Goal: Task Accomplishment & Management: Manage account settings

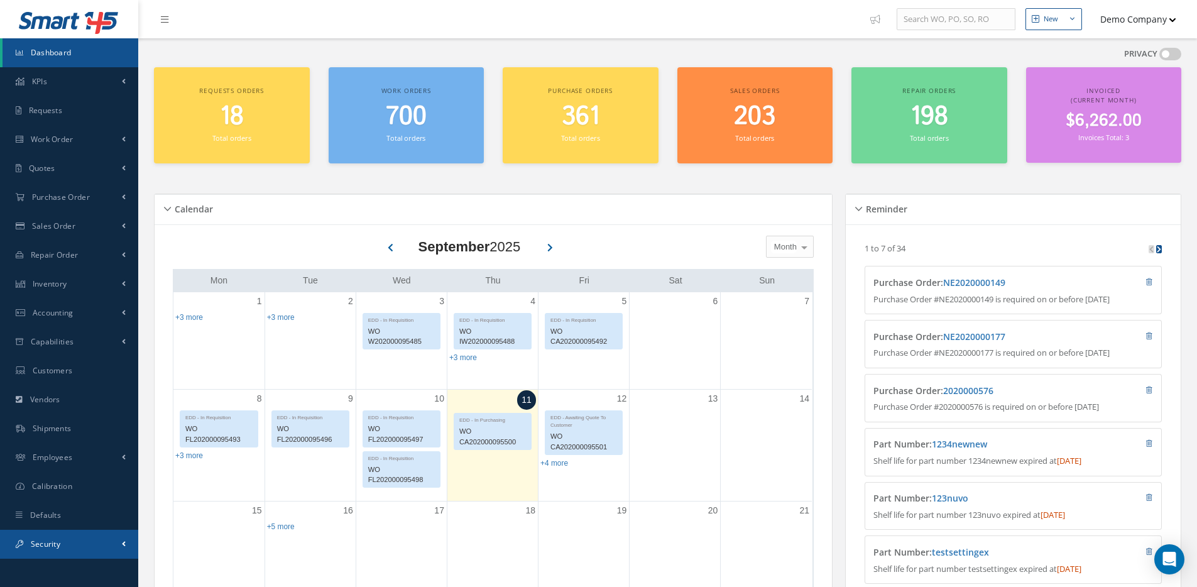
click at [57, 550] on link "Security" at bounding box center [69, 543] width 138 height 29
click at [58, 565] on link "Users" at bounding box center [71, 570] width 136 height 24
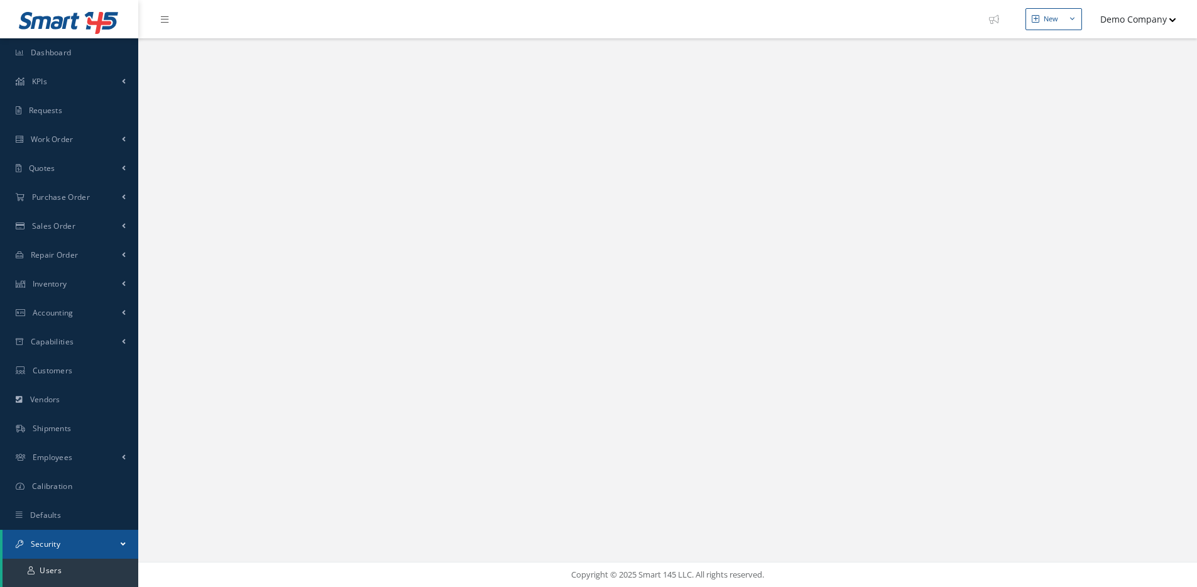
select select "25"
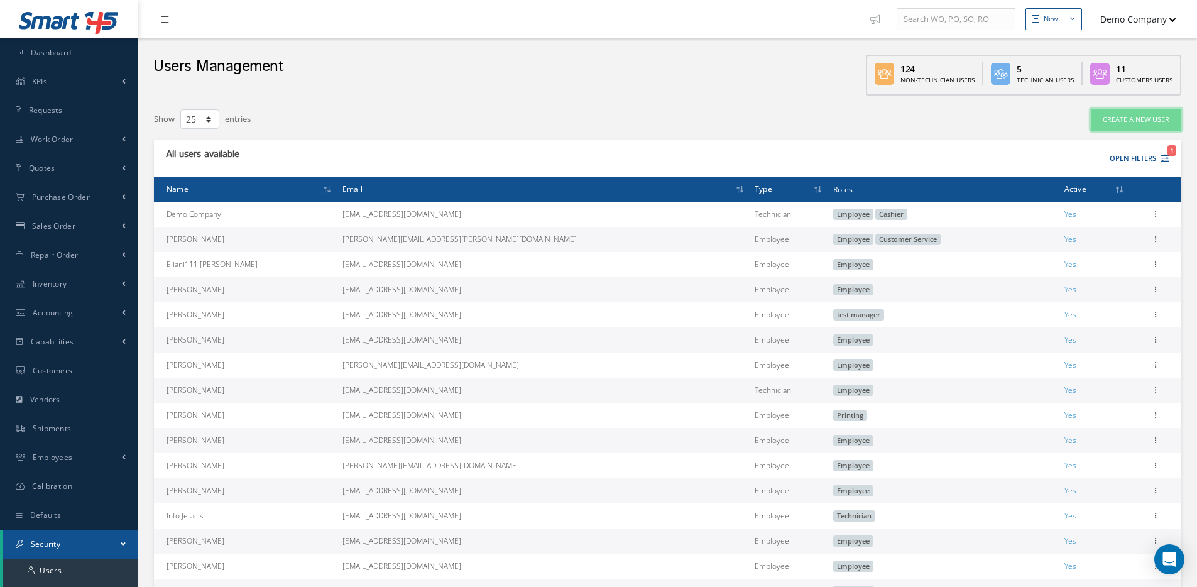
click at [1107, 117] on link "Create a New User" at bounding box center [1135, 120] width 90 height 22
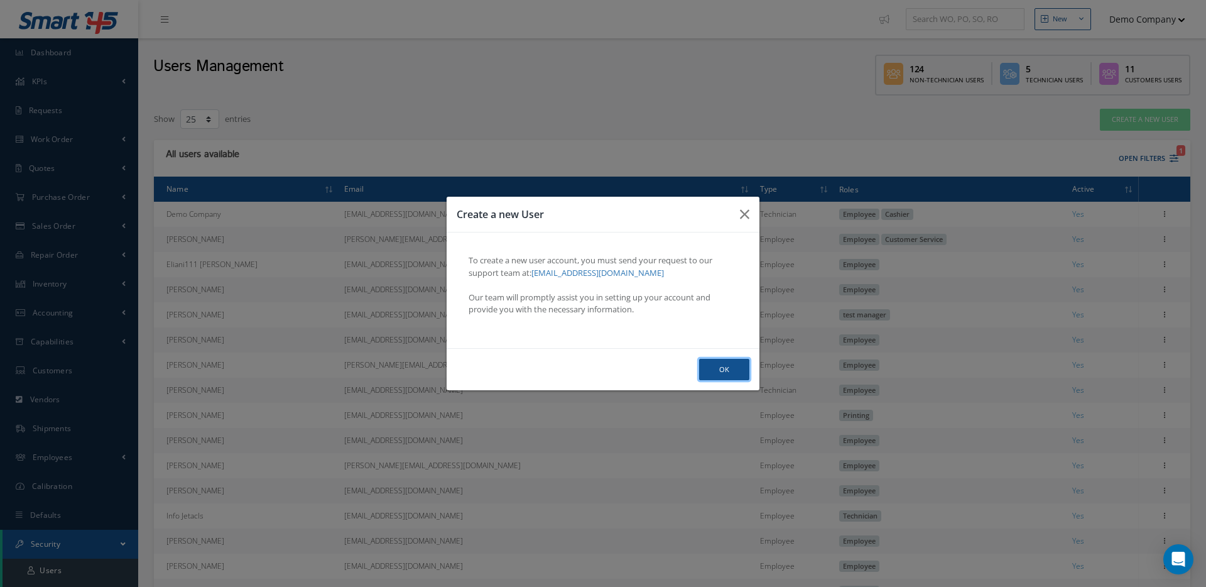
click at [719, 365] on button "Ok" at bounding box center [724, 370] width 50 height 22
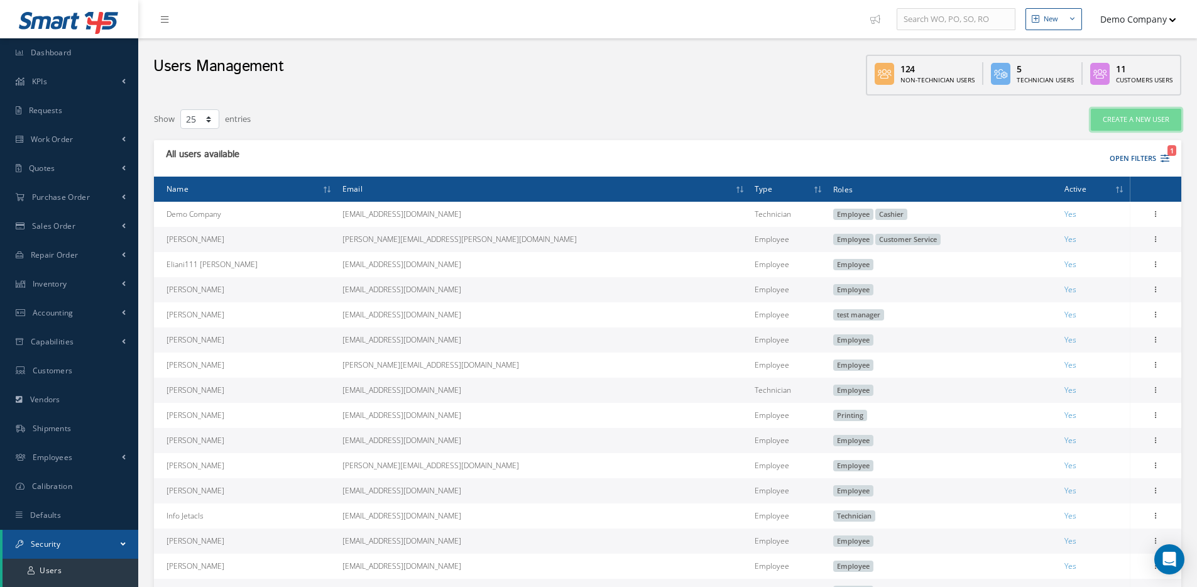
click at [1126, 114] on link "Create a New User" at bounding box center [1135, 120] width 90 height 22
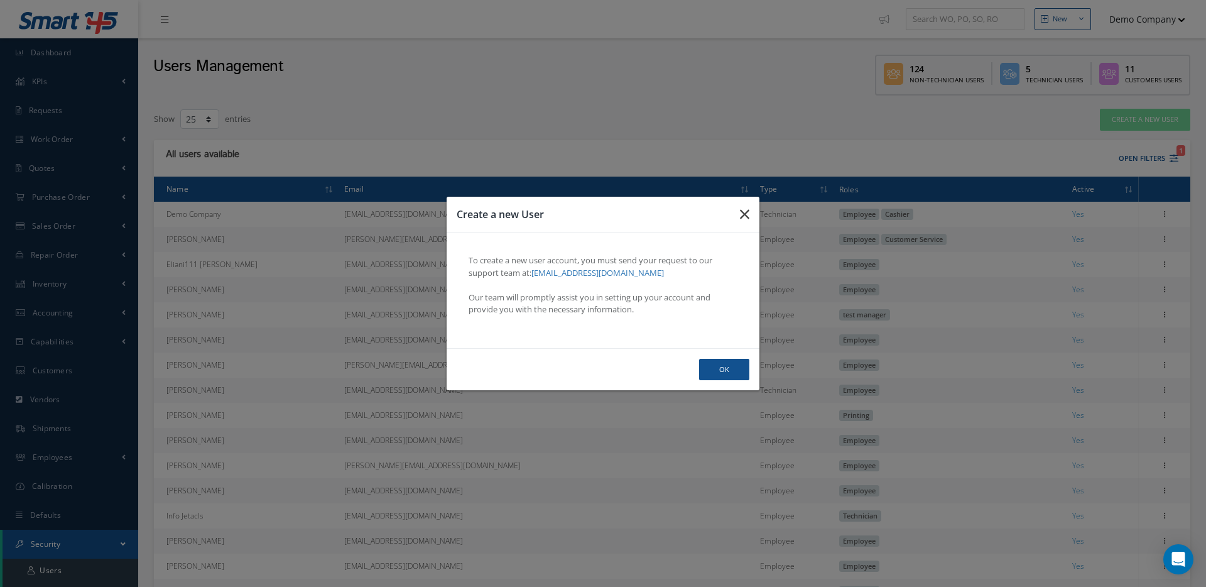
click at [735, 211] on button "button" at bounding box center [745, 214] width 30 height 35
